Goal: Task Accomplishment & Management: Manage account settings

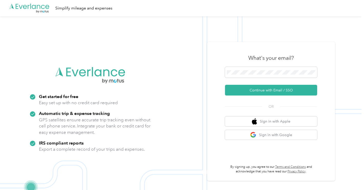
click at [248, 65] on div "What's your email?" at bounding box center [271, 58] width 92 height 18
click at [246, 75] on span at bounding box center [271, 72] width 92 height 11
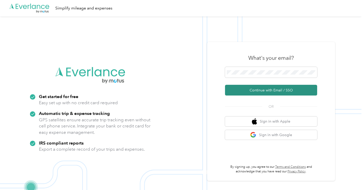
click at [254, 90] on button "Continue with Email / SSO" at bounding box center [271, 90] width 92 height 11
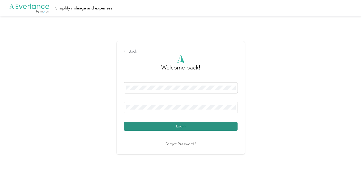
click at [182, 126] on button "Login" at bounding box center [181, 126] width 114 height 9
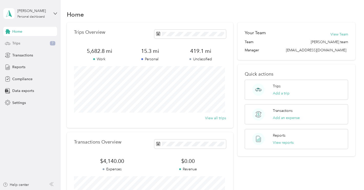
click at [18, 43] on span "Trips" at bounding box center [16, 43] width 8 height 5
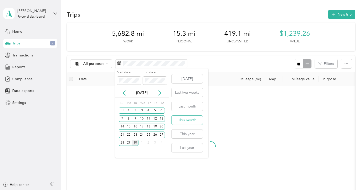
click at [185, 121] on button "This month" at bounding box center [186, 120] width 31 height 9
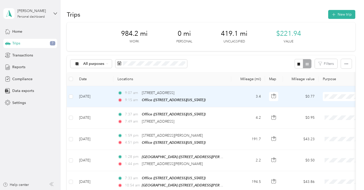
click at [317, 106] on span "Sales Call" at bounding box center [336, 106] width 47 height 5
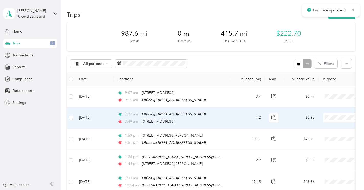
click at [316, 127] on span "Sales Call" at bounding box center [336, 125] width 47 height 5
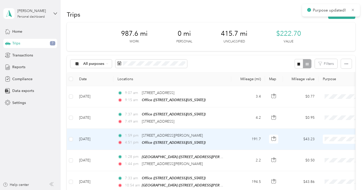
click at [320, 147] on span "Sales Call" at bounding box center [336, 148] width 47 height 5
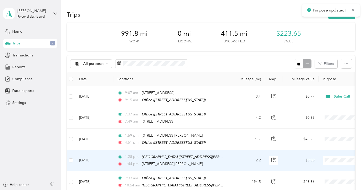
click at [317, 169] on span "Sales Call" at bounding box center [336, 169] width 47 height 5
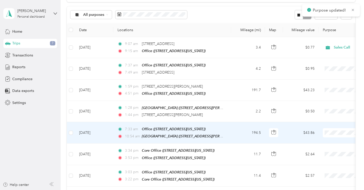
scroll to position [51, 0]
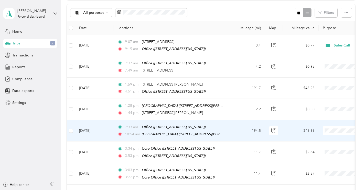
click at [318, 138] on span "Sales Call" at bounding box center [336, 139] width 47 height 5
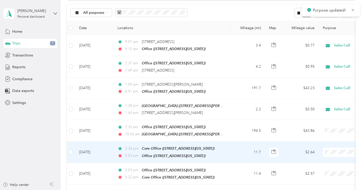
click at [319, 161] on span "Sales Call" at bounding box center [336, 160] width 47 height 5
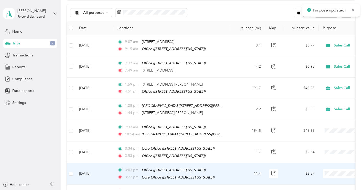
click at [317, 154] on li "Sales Call" at bounding box center [331, 153] width 63 height 9
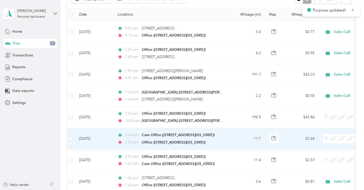
scroll to position [77, 0]
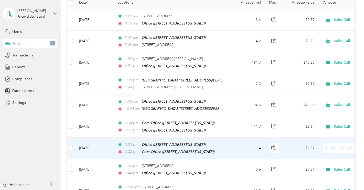
click at [316, 156] on span "Sales Call" at bounding box center [336, 155] width 47 height 5
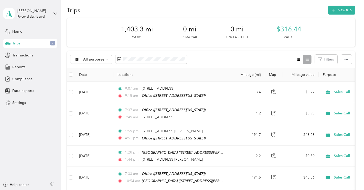
scroll to position [0, 0]
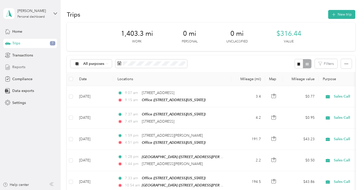
click at [20, 67] on span "Reports" at bounding box center [18, 66] width 13 height 5
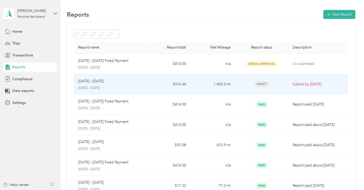
click at [260, 85] on span "Draft" at bounding box center [261, 84] width 15 height 6
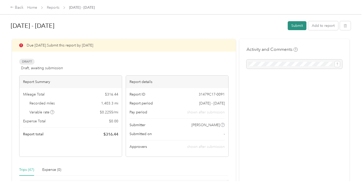
click at [296, 25] on button "Submit" at bounding box center [297, 25] width 19 height 9
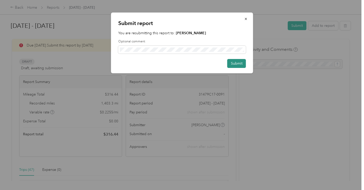
click at [236, 63] on button "Submit" at bounding box center [236, 63] width 19 height 9
